Goal: Information Seeking & Learning: Learn about a topic

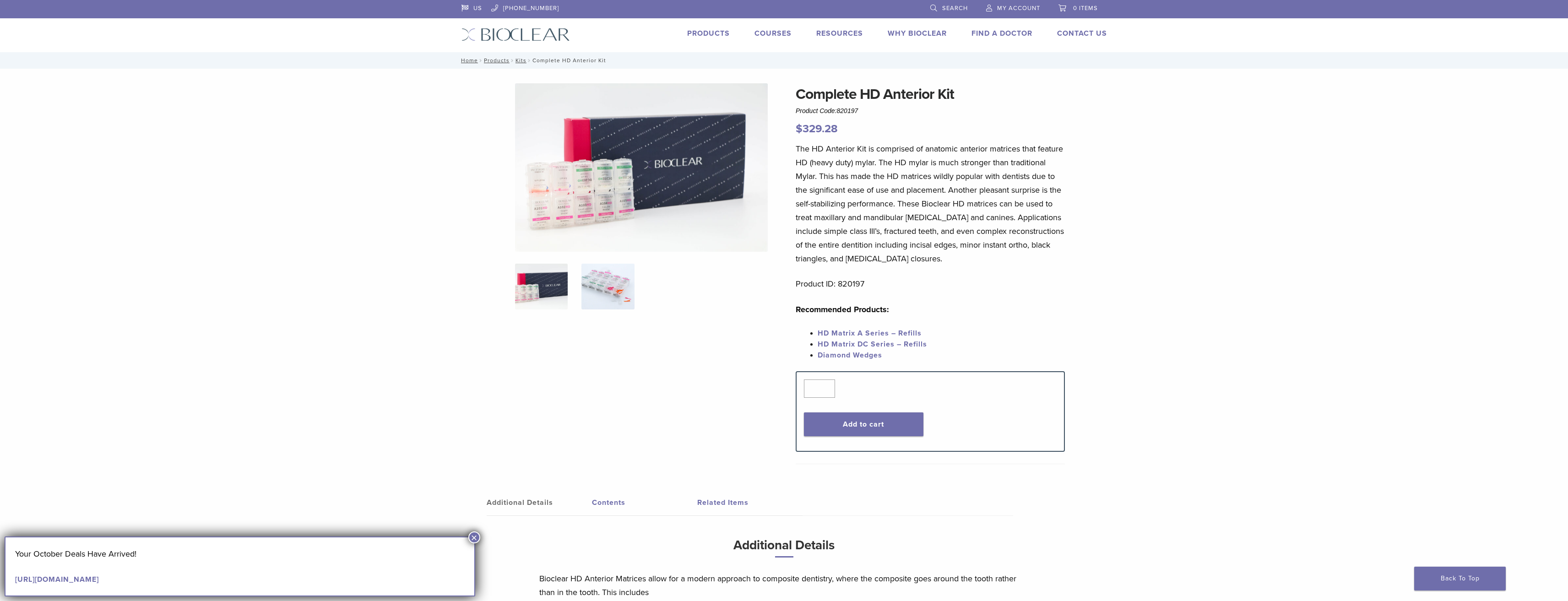
click at [620, 296] on img at bounding box center [607, 286] width 52 height 46
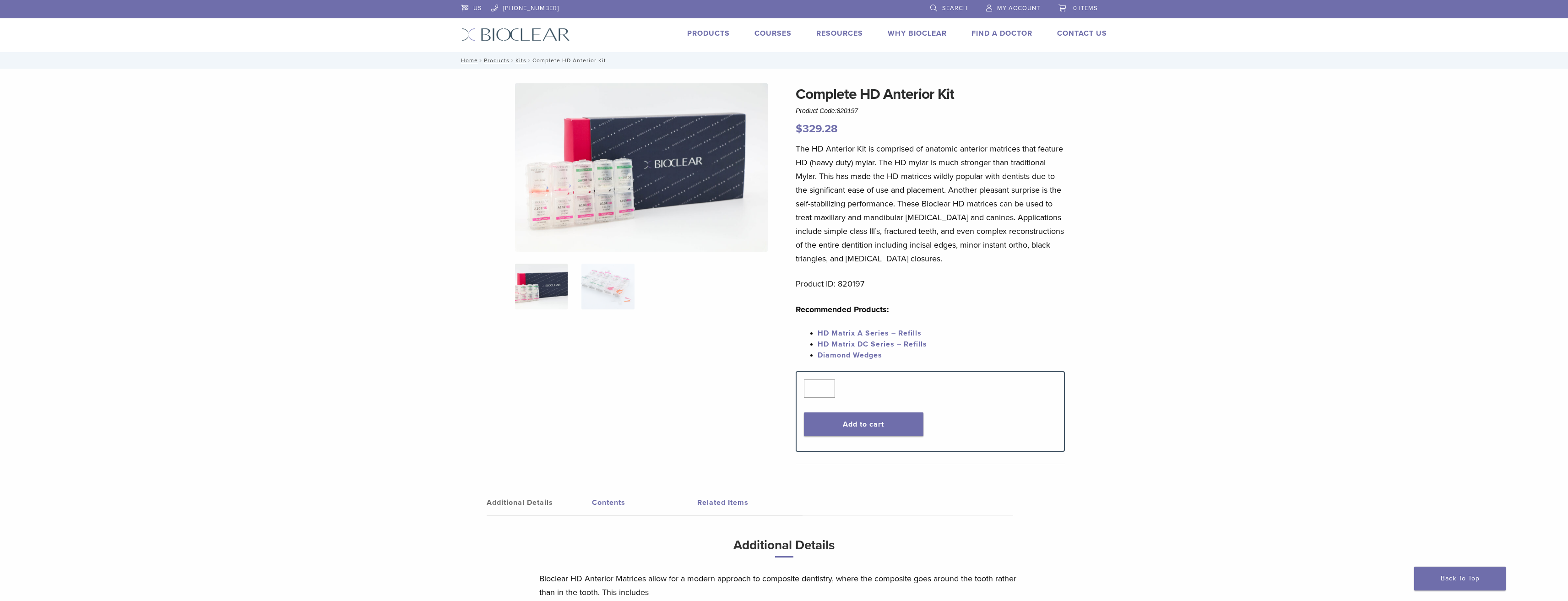
click at [575, 172] on img at bounding box center [641, 167] width 253 height 168
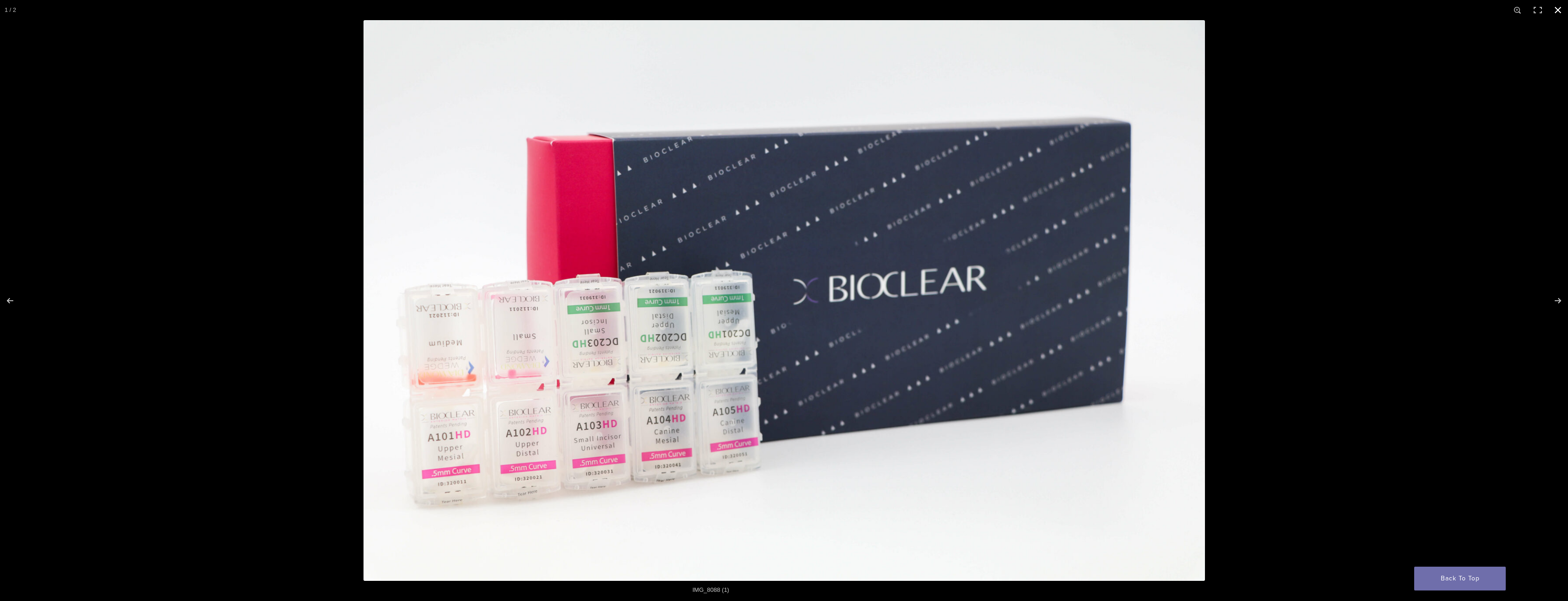
click at [243, 129] on div "Full screen image" at bounding box center [784, 300] width 1568 height 601
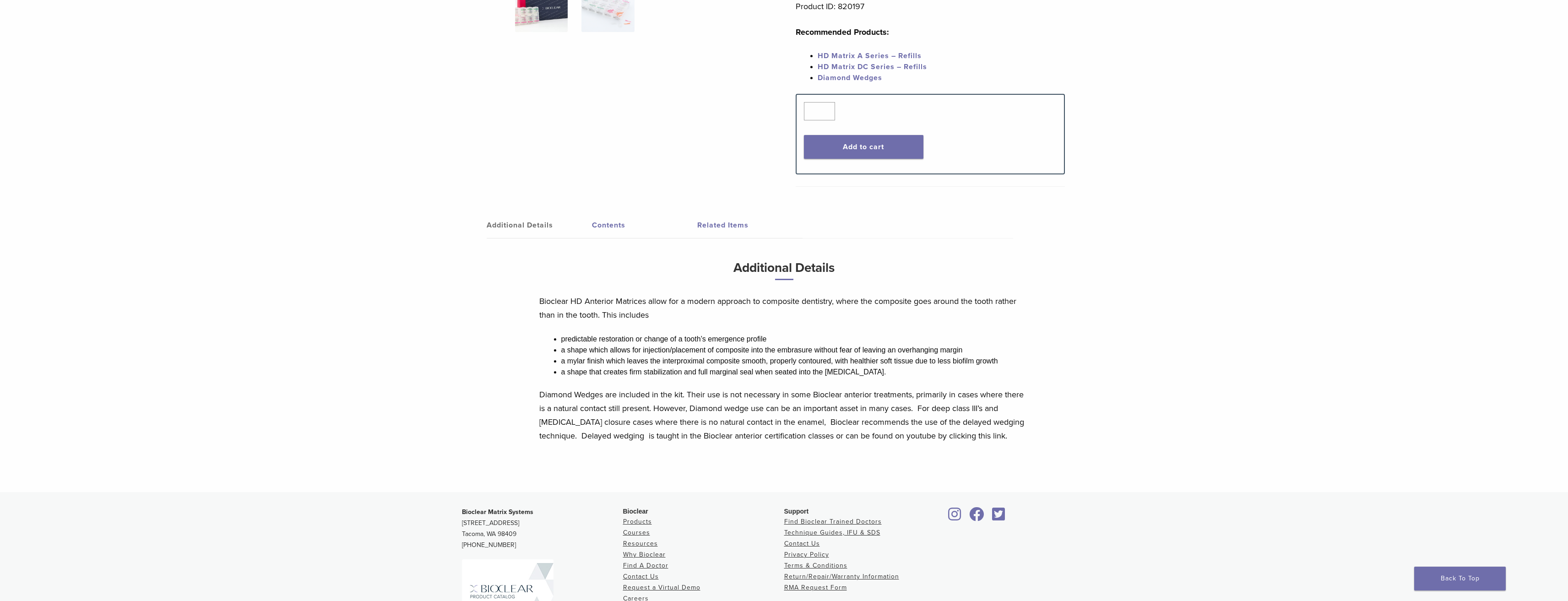
scroll to position [274, 0]
click at [604, 222] on link "Contents" at bounding box center [644, 228] width 105 height 26
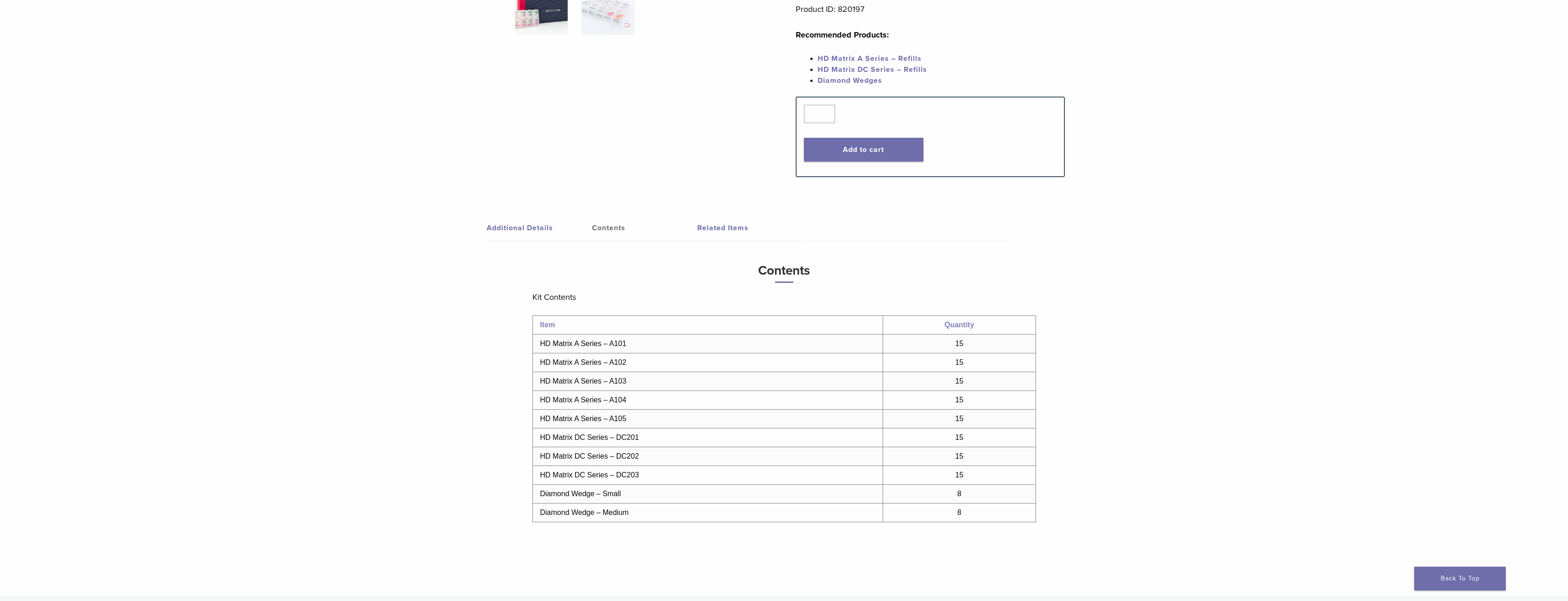
click at [520, 226] on link "Additional Details" at bounding box center [539, 228] width 105 height 26
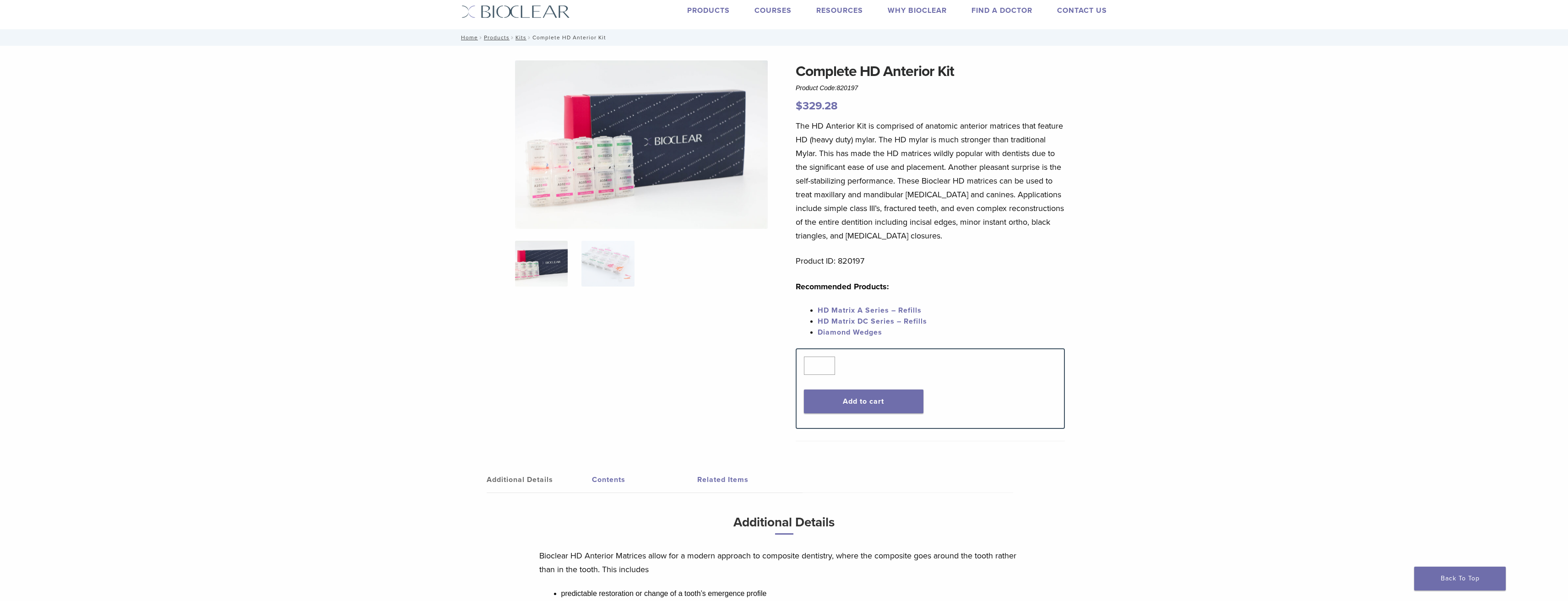
scroll to position [0, 0]
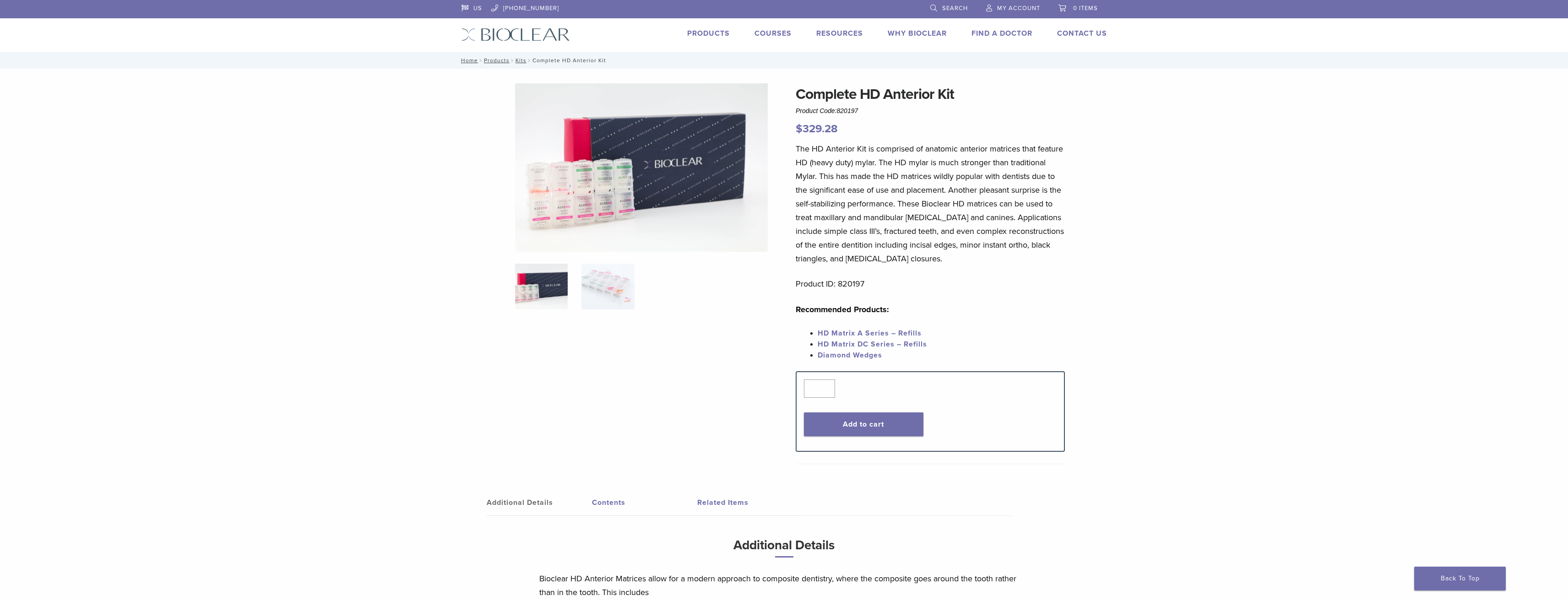
click at [550, 284] on img at bounding box center [541, 286] width 52 height 46
click at [611, 295] on img at bounding box center [607, 286] width 52 height 46
